Goal: Go to known website: Access a specific website the user already knows

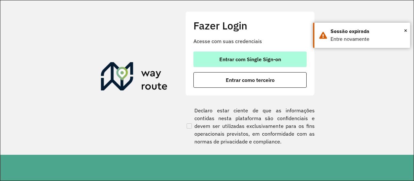
click at [260, 60] on span "Entrar com Single Sign-on" at bounding box center [250, 59] width 62 height 5
